Goal: Navigation & Orientation: Go to known website

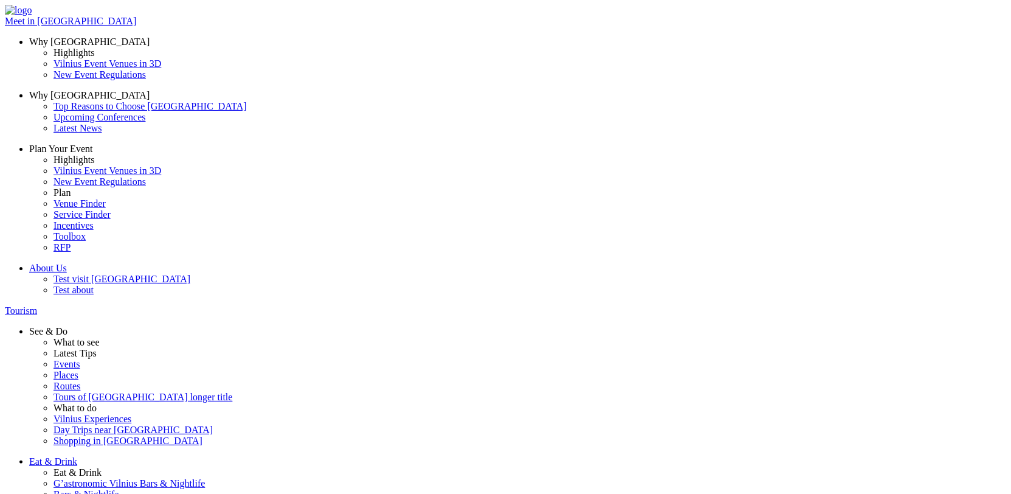
click at [834, 51] on button "Lt" at bounding box center [826, 44] width 16 height 13
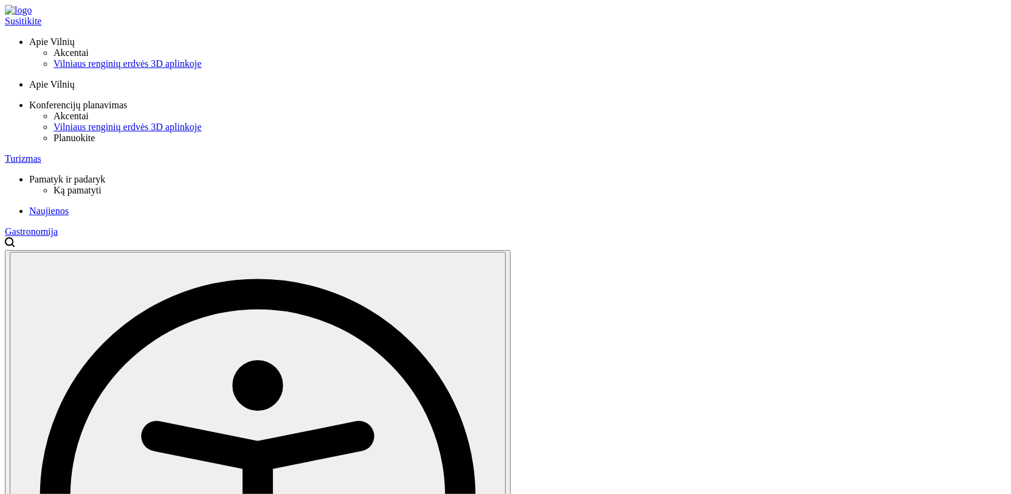
click at [840, 51] on button "En" at bounding box center [829, 44] width 19 height 13
